Goal: Obtain resource: Obtain resource

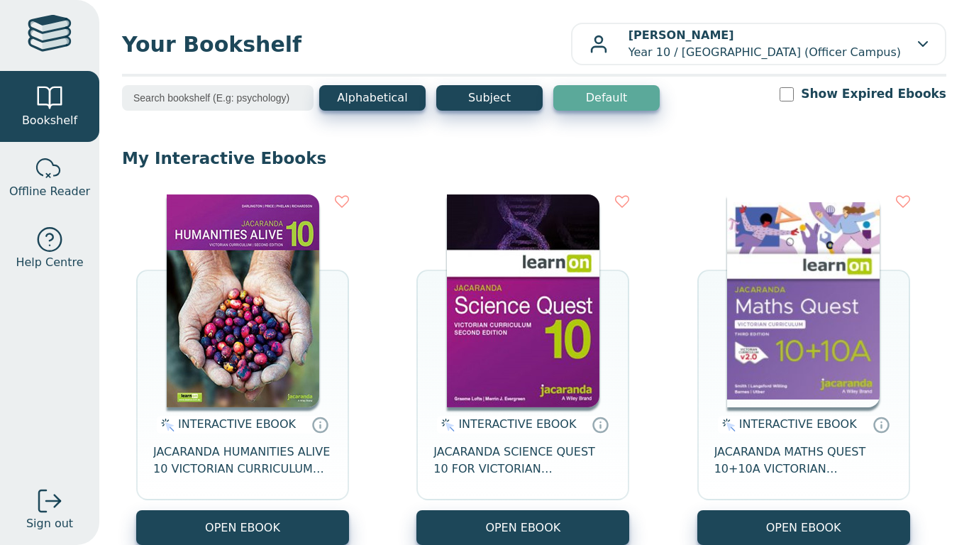
click at [217, 286] on img at bounding box center [243, 300] width 152 height 213
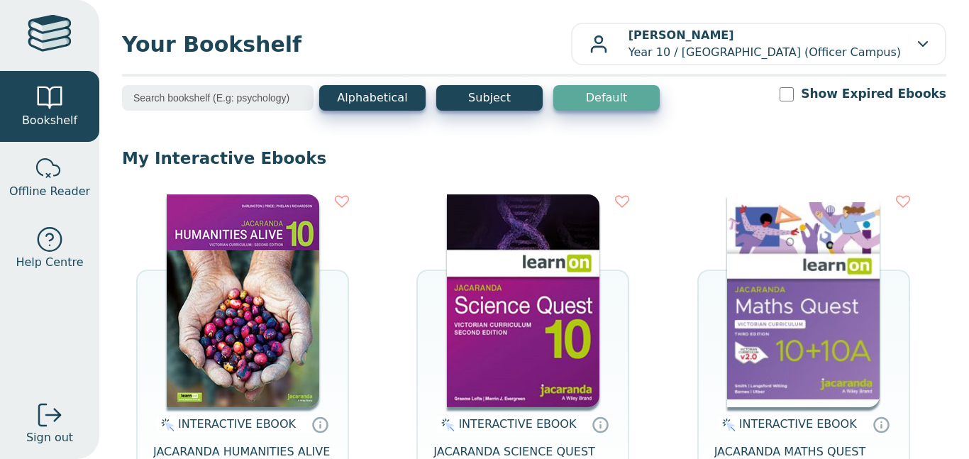
click at [779, 284] on img at bounding box center [803, 300] width 152 height 213
